Goal: Transaction & Acquisition: Purchase product/service

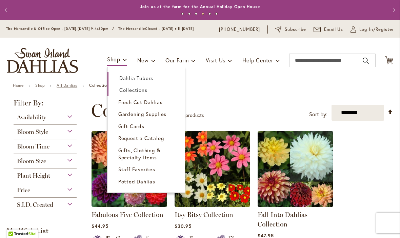
click at [70, 88] on link "All Dahlias" at bounding box center [67, 85] width 21 height 5
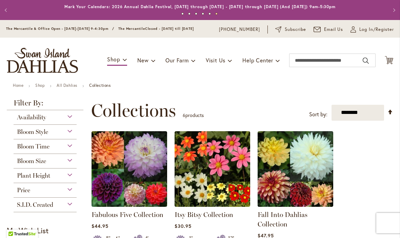
click at [44, 135] on span "Bloom Style" at bounding box center [32, 131] width 31 height 7
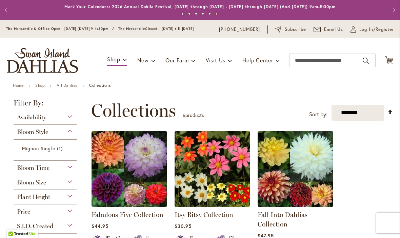
click at [67, 135] on div "Bloom Style" at bounding box center [45, 130] width 63 height 11
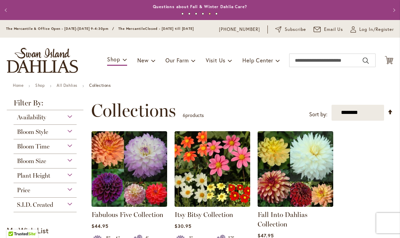
click at [69, 135] on div "Bloom Style" at bounding box center [45, 130] width 63 height 11
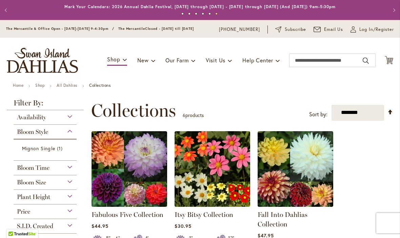
click at [67, 105] on strong "Filter By:" at bounding box center [45, 104] width 77 height 11
click at [70, 88] on link "All Dahlias" at bounding box center [67, 85] width 21 height 5
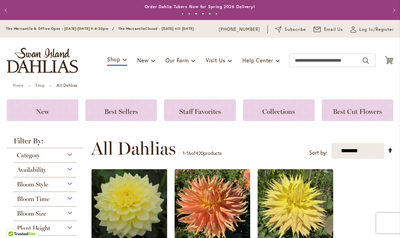
click at [33, 188] on span "Bloom Style" at bounding box center [32, 183] width 31 height 7
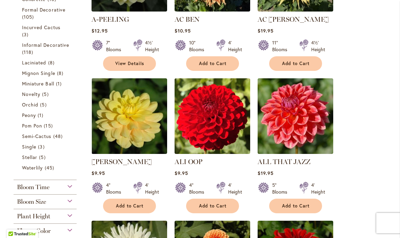
scroll to position [233, 0]
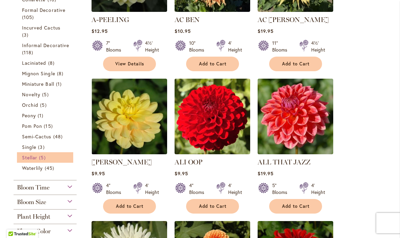
click at [33, 161] on span "Stellar" at bounding box center [29, 157] width 15 height 6
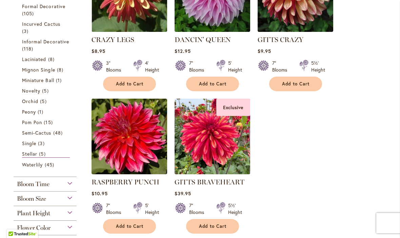
scroll to position [199, 0]
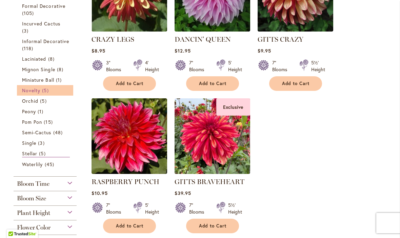
click at [29, 93] on span "Novelty" at bounding box center [31, 90] width 18 height 6
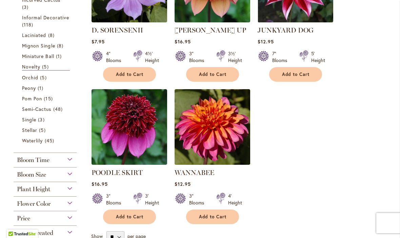
scroll to position [202, 0]
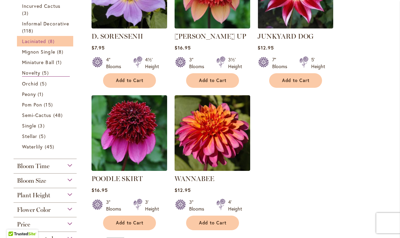
click at [34, 44] on span "Laciniated" at bounding box center [34, 41] width 24 height 6
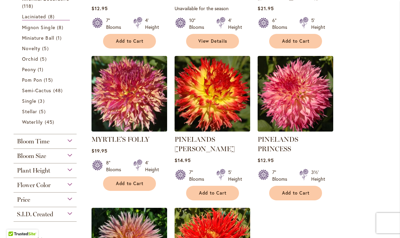
scroll to position [228, 0]
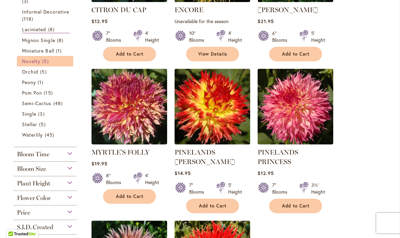
click at [30, 64] on span "Novelty" at bounding box center [31, 61] width 18 height 6
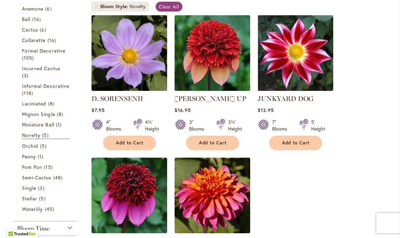
scroll to position [139, 0]
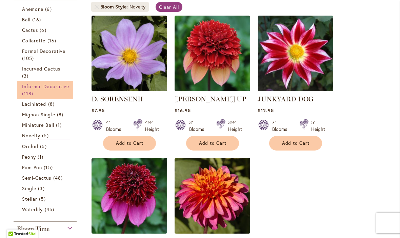
click at [48, 89] on span "Informal Decorative" at bounding box center [45, 86] width 47 height 6
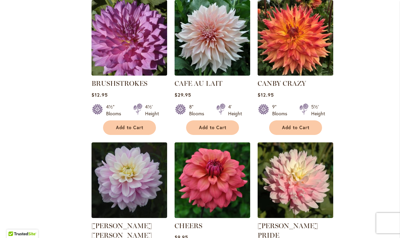
scroll to position [532, 0]
